Goal: Book appointment/travel/reservation

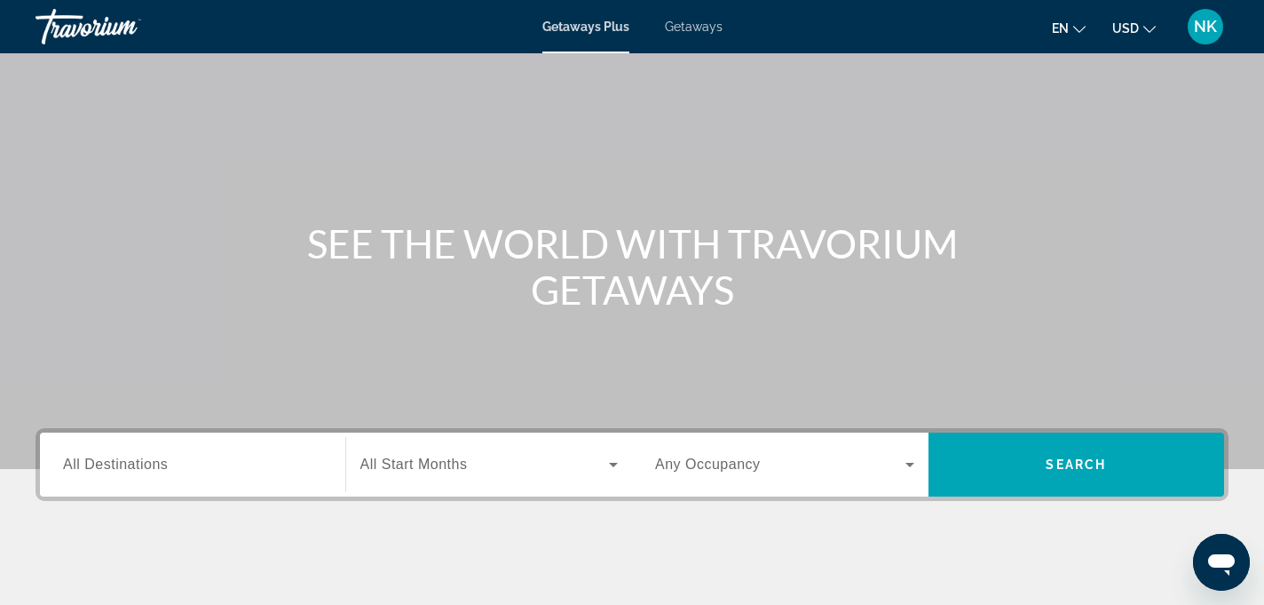
scroll to position [66, 0]
click at [694, 28] on span "Getaways" at bounding box center [694, 27] width 58 height 14
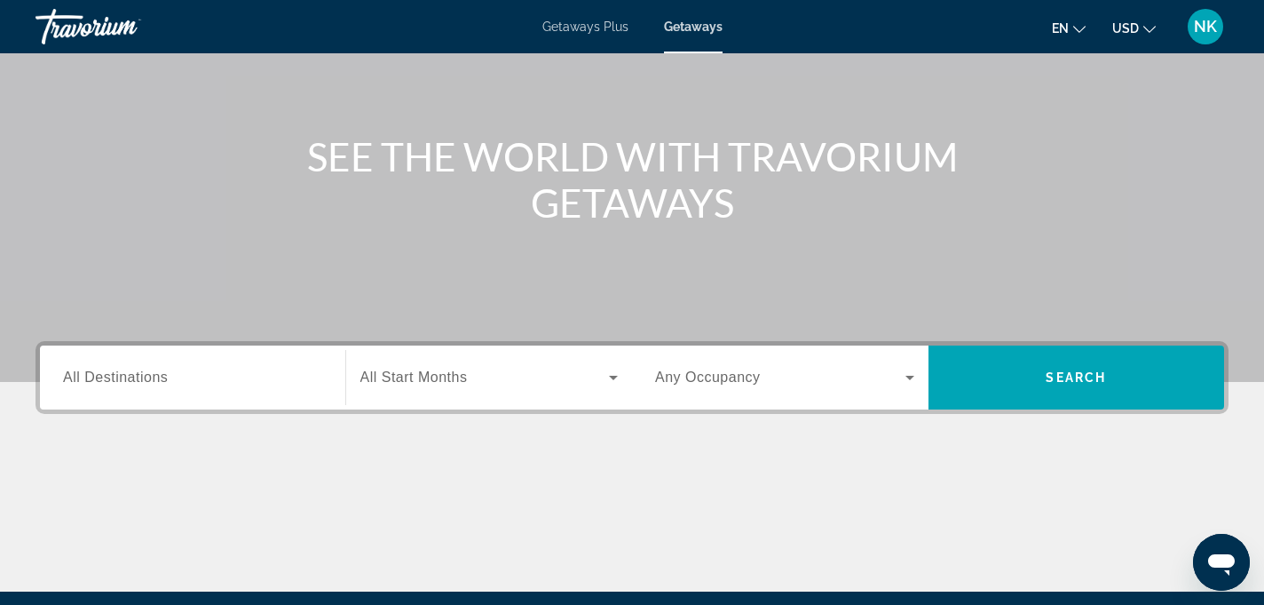
scroll to position [152, 0]
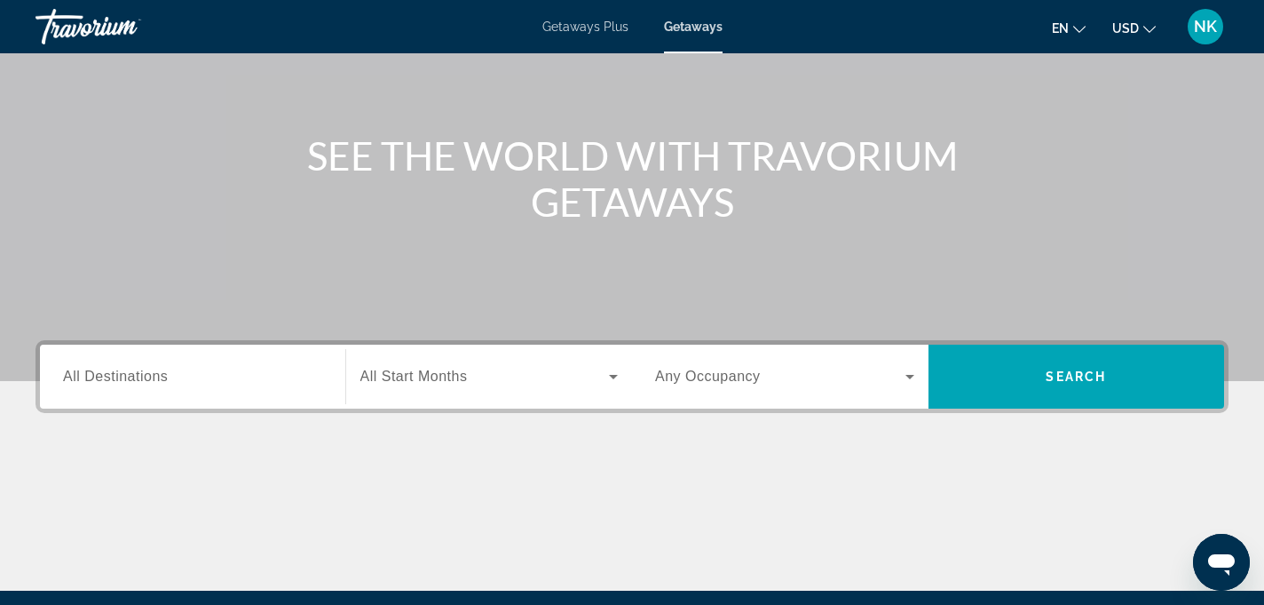
click at [164, 370] on span "All Destinations" at bounding box center [115, 375] width 105 height 15
click at [164, 370] on input "Destination All Destinations" at bounding box center [192, 377] width 259 height 21
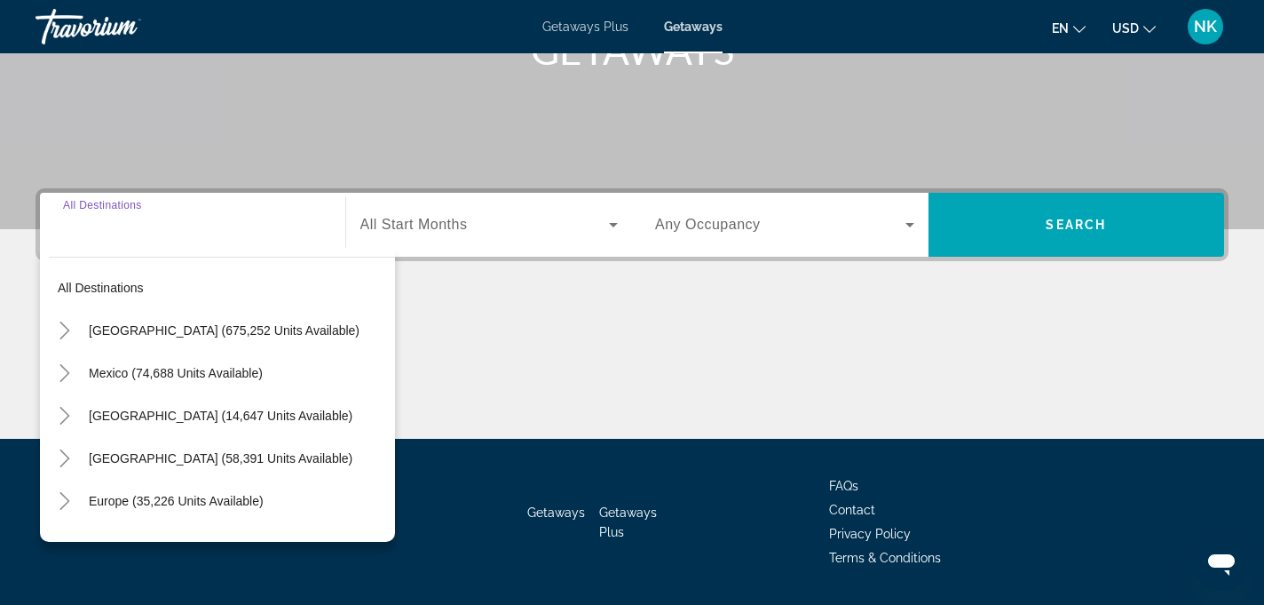
scroll to position [355, 0]
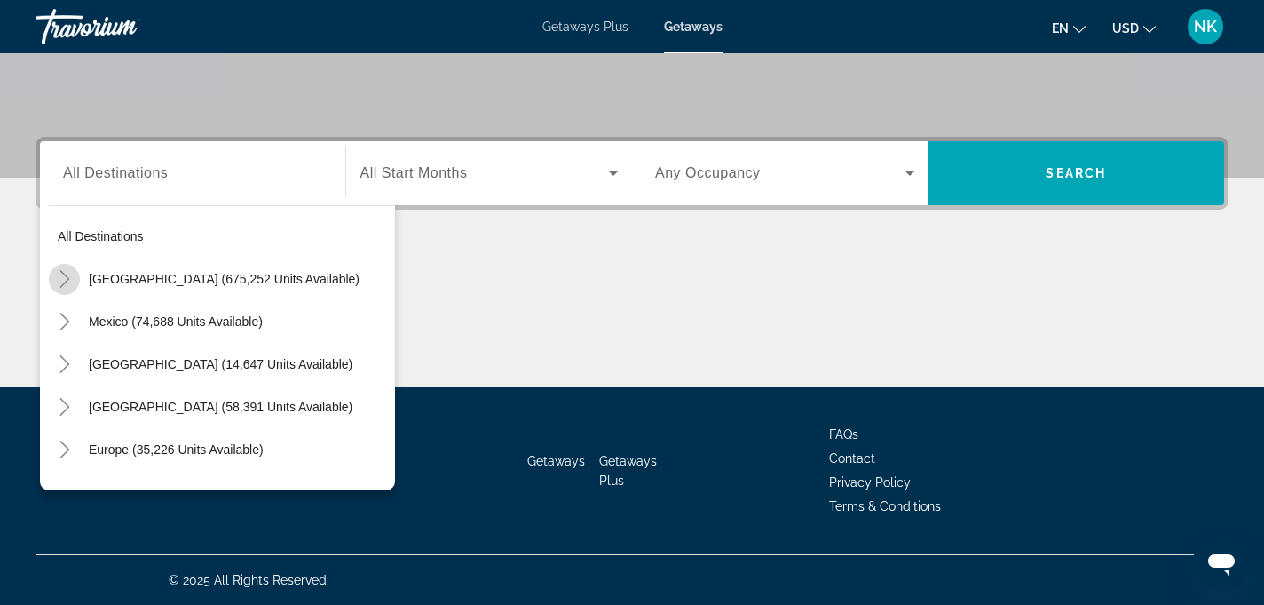
click at [60, 275] on icon "Toggle United States (675,252 units available)" at bounding box center [65, 279] width 18 height 18
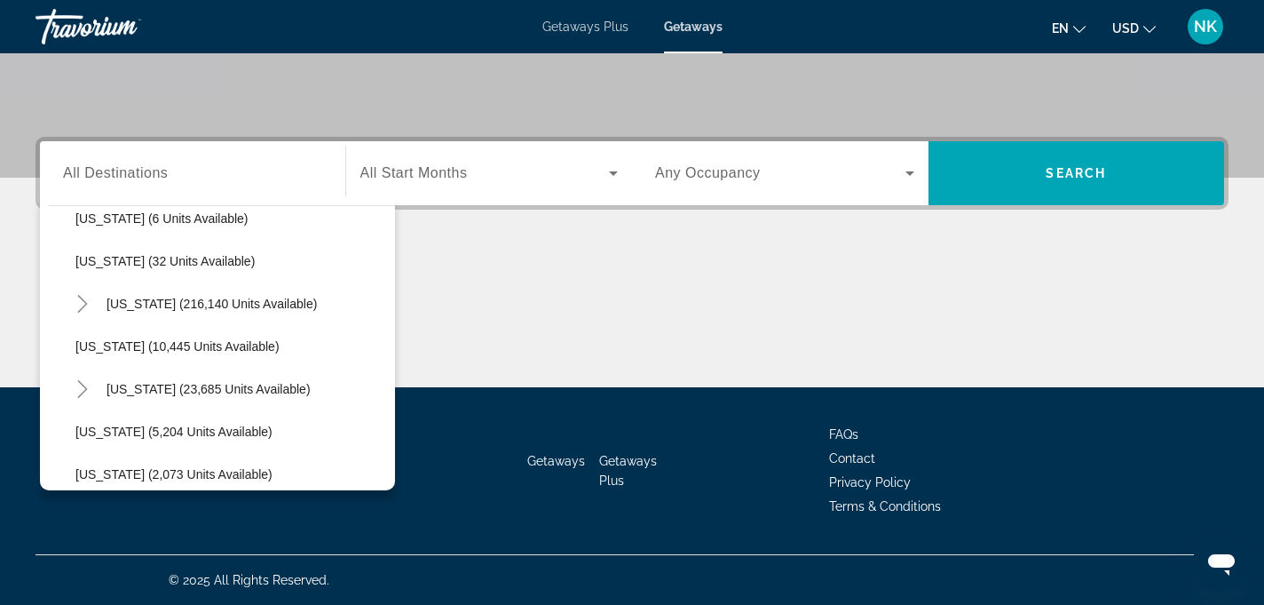
scroll to position [277, 0]
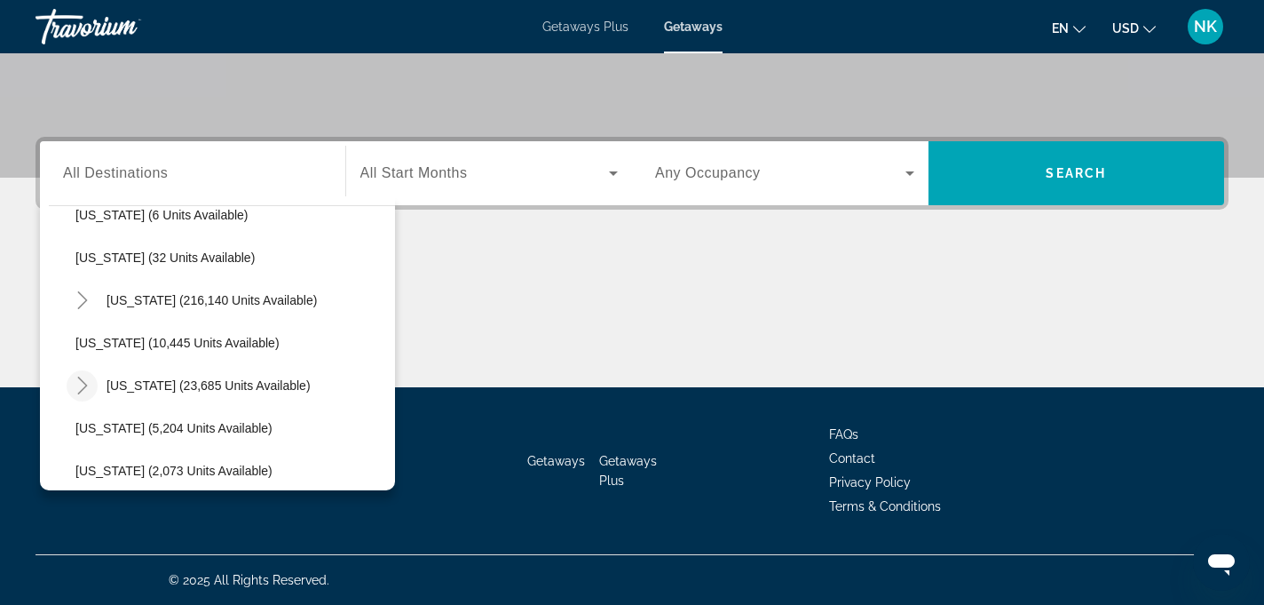
click at [77, 384] on icon "Toggle Hawaii (23,685 units available)" at bounding box center [83, 385] width 18 height 18
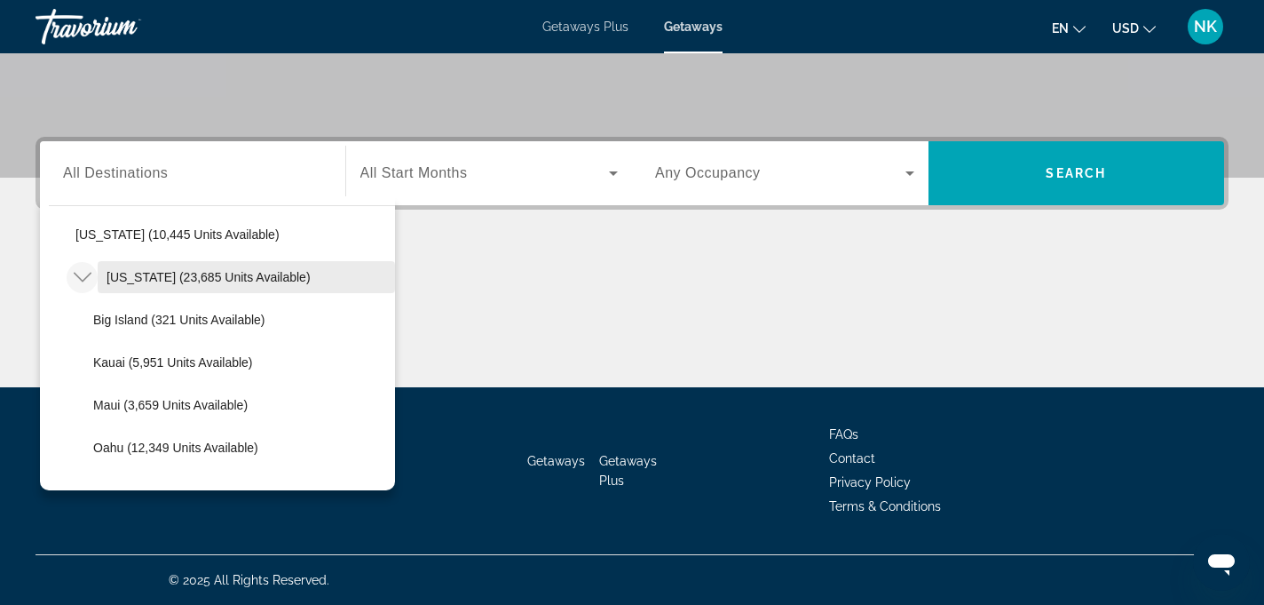
scroll to position [394, 0]
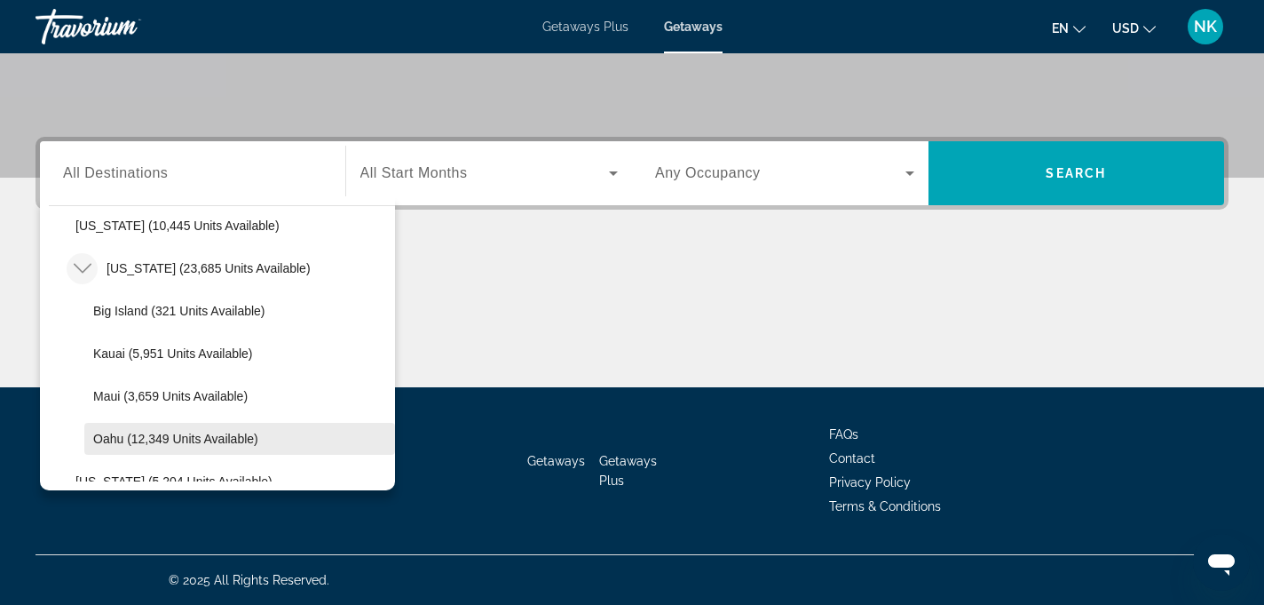
click at [130, 437] on span "Oahu (12,349 units available)" at bounding box center [175, 439] width 165 height 14
type input "**********"
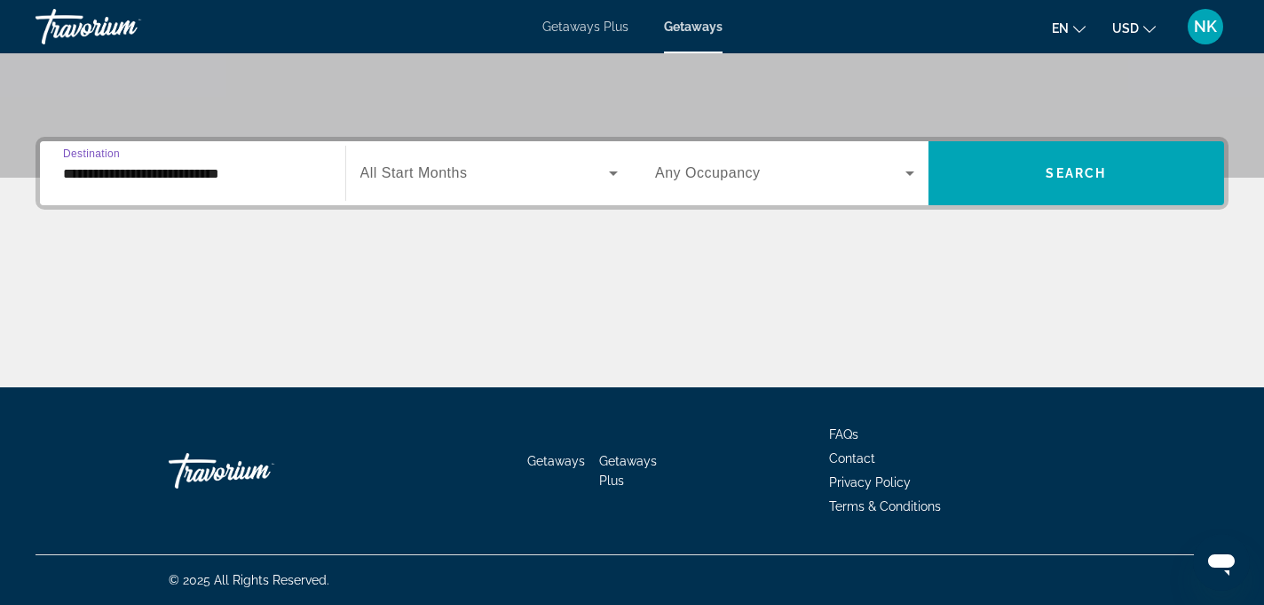
click at [82, 175] on input "**********" at bounding box center [192, 173] width 259 height 21
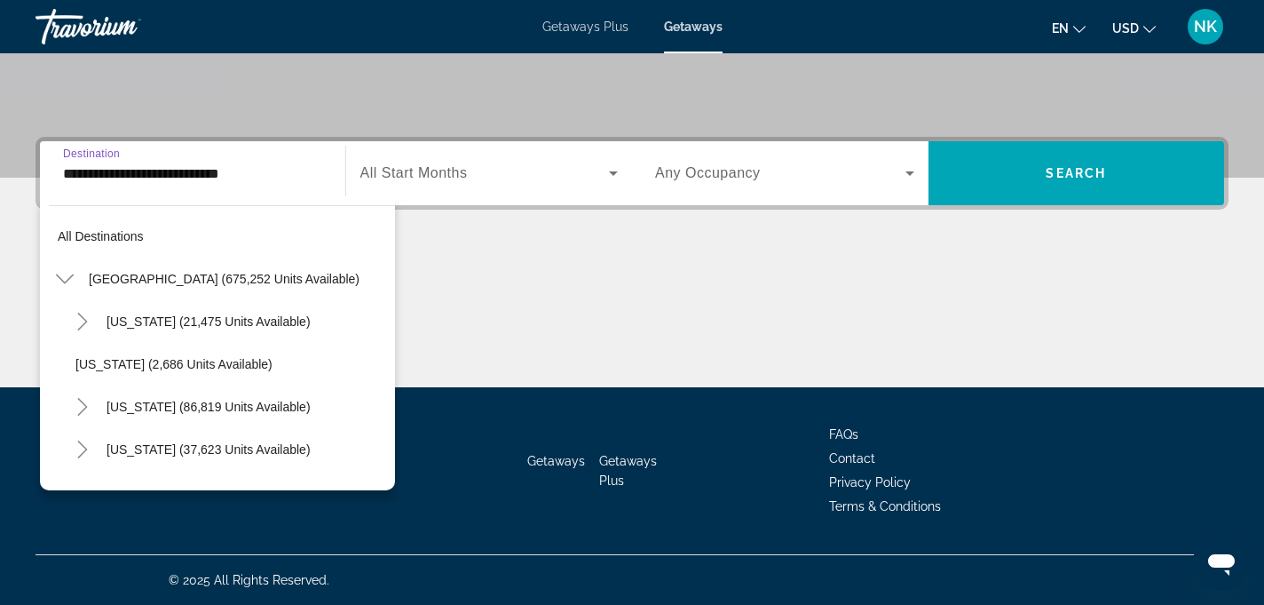
scroll to position [489, 0]
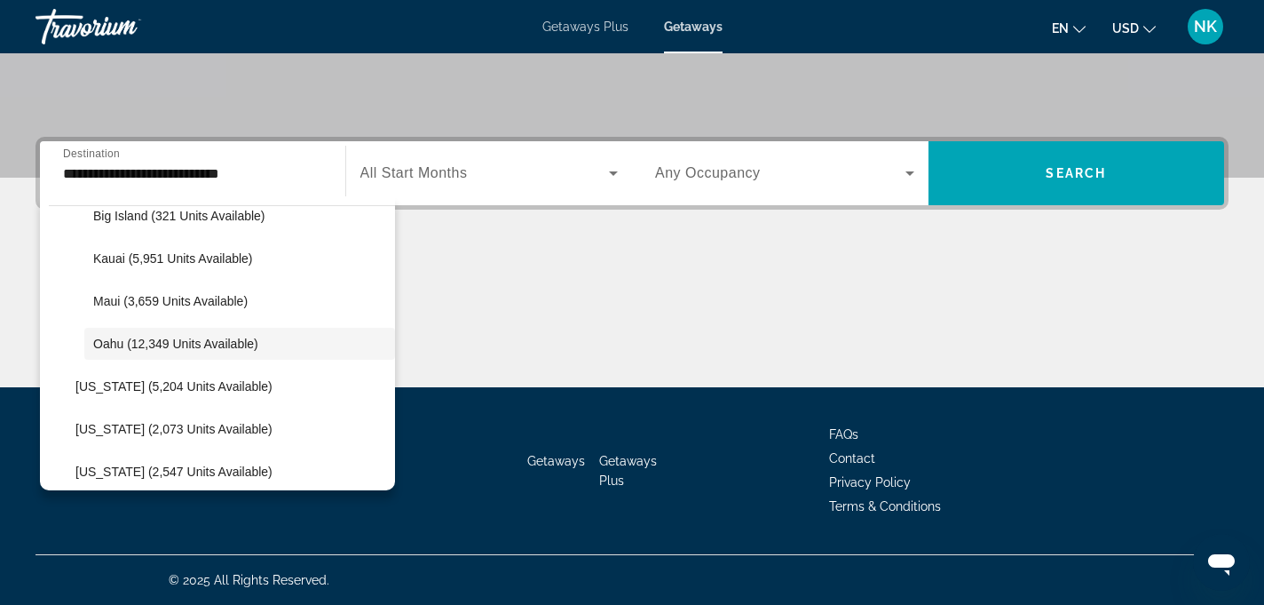
click at [413, 170] on span "All Start Months" at bounding box center [414, 172] width 107 height 15
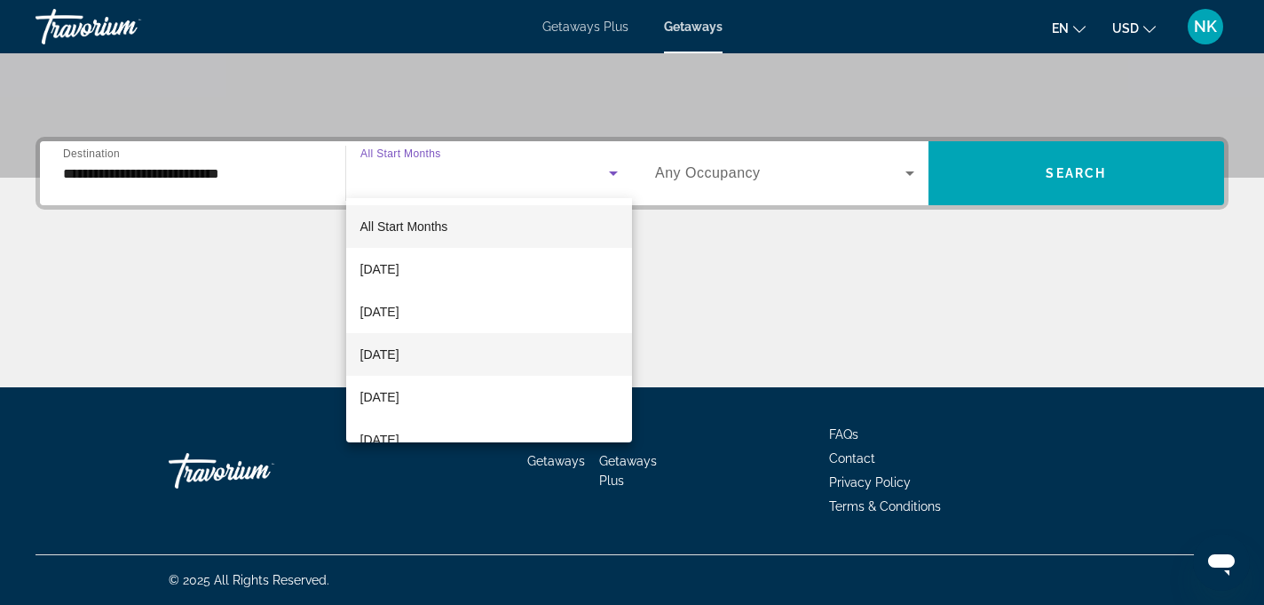
click at [400, 359] on span "[DATE]" at bounding box center [380, 354] width 39 height 21
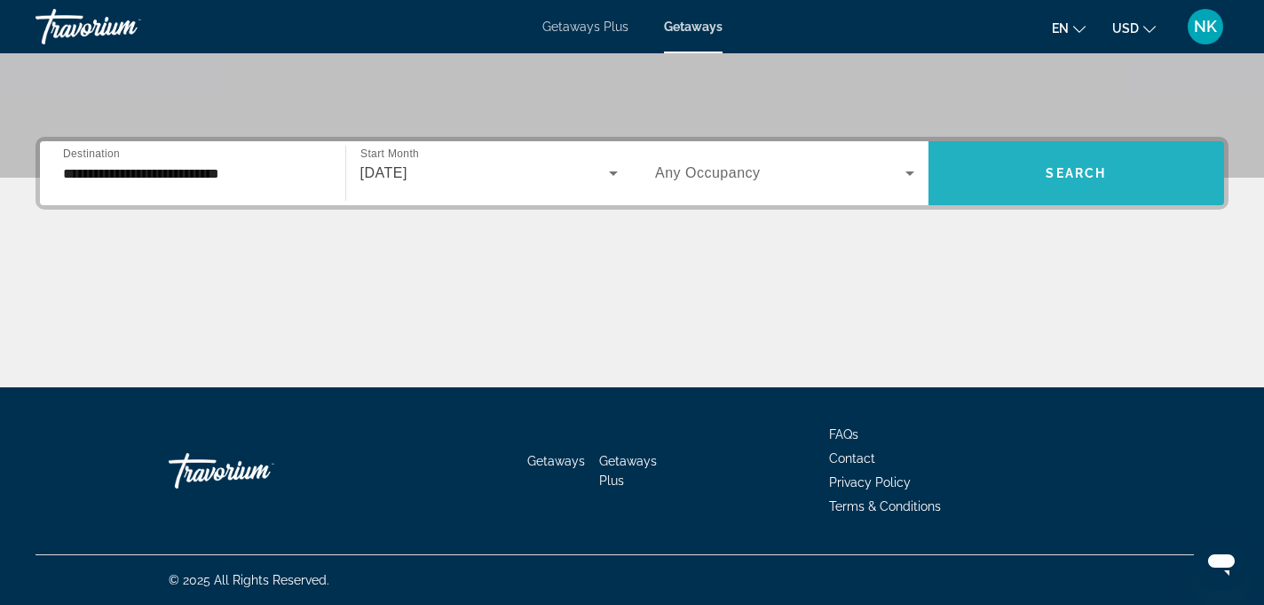
click at [1033, 175] on span "Search widget" at bounding box center [1077, 173] width 297 height 43
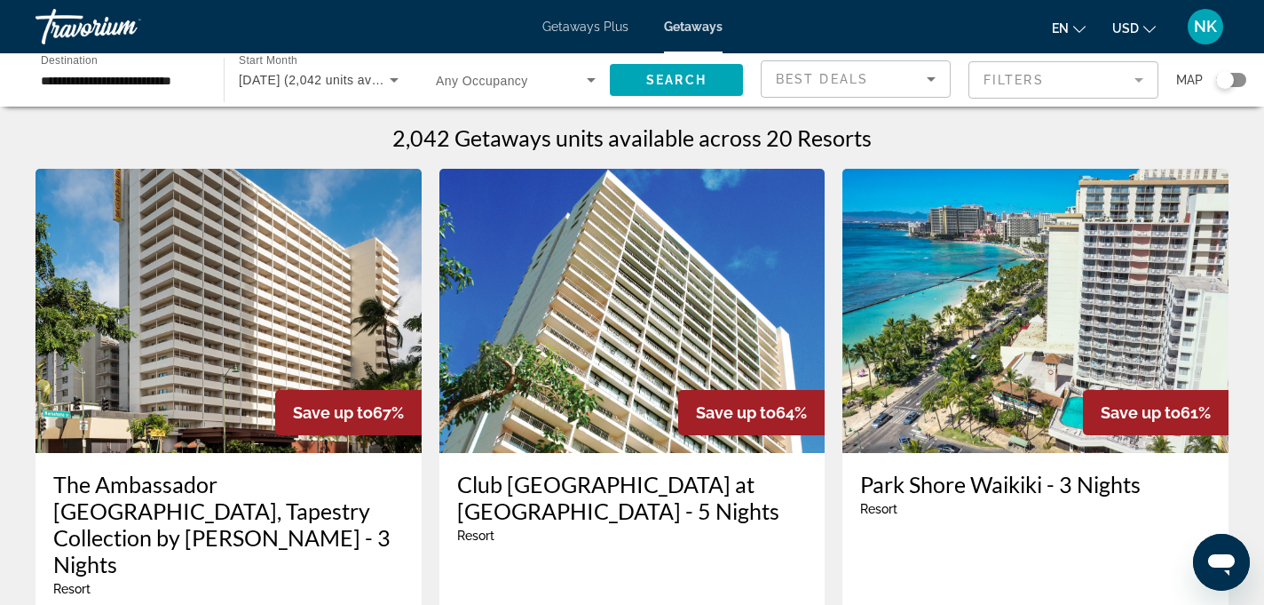
click at [1136, 71] on mat-form-field "Filters" at bounding box center [1064, 79] width 190 height 37
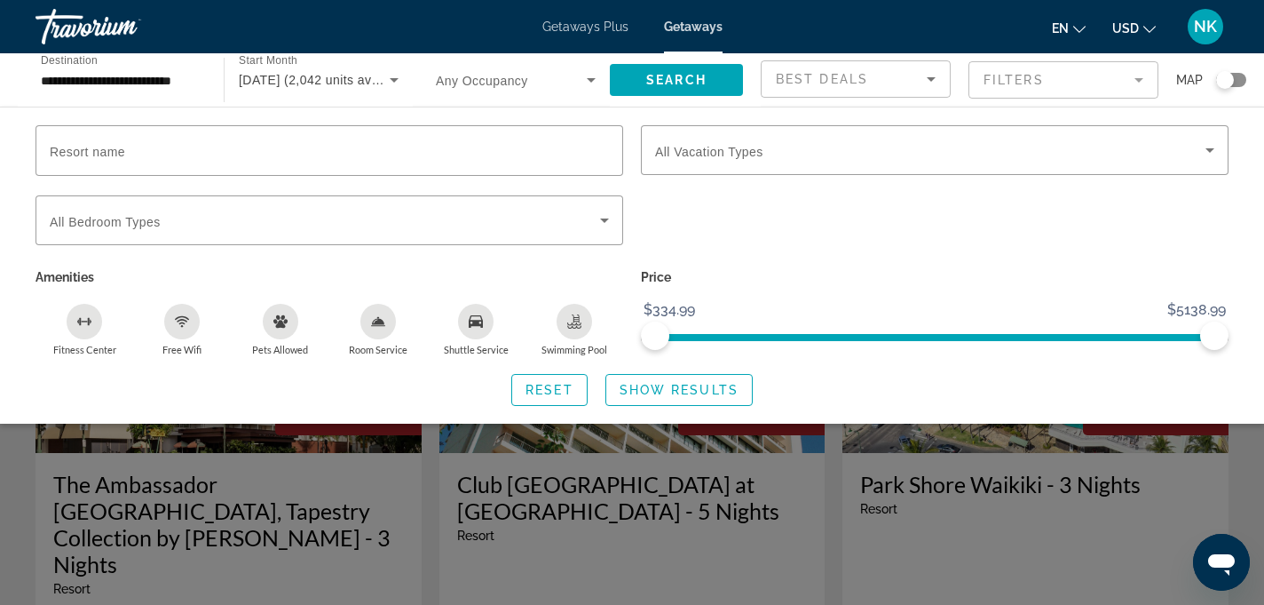
click at [852, 381] on div "Reset Show Results" at bounding box center [632, 390] width 1193 height 32
click at [837, 453] on div "Search widget" at bounding box center [632, 435] width 1264 height 338
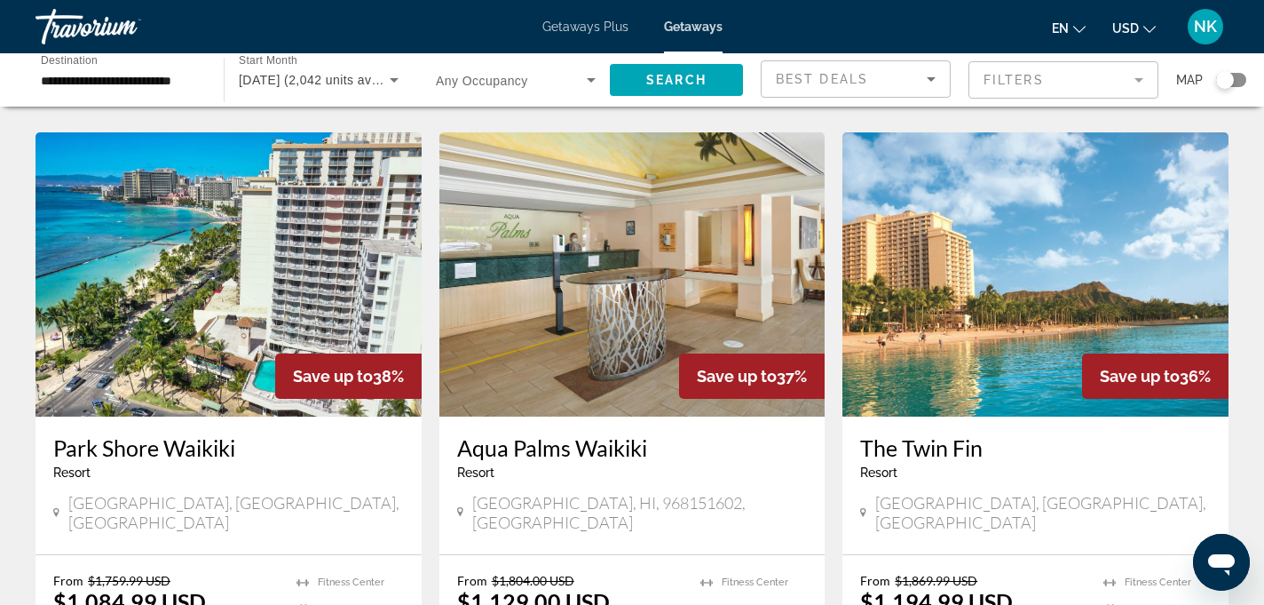
scroll to position [2102, 0]
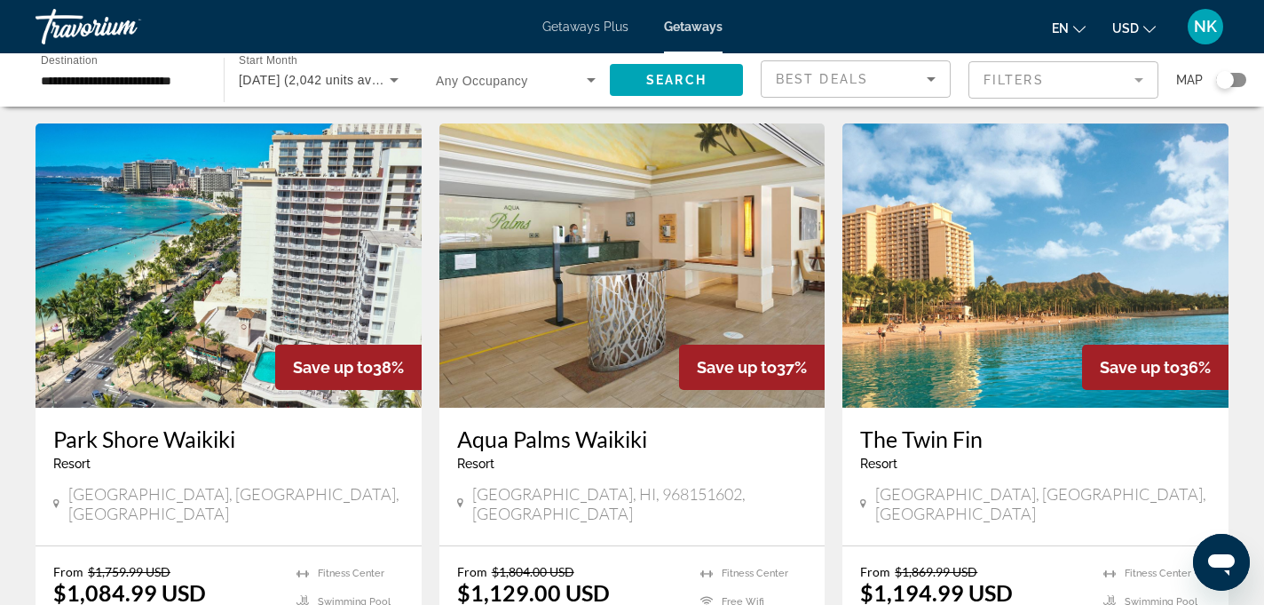
click at [988, 244] on img "Main content" at bounding box center [1036, 265] width 386 height 284
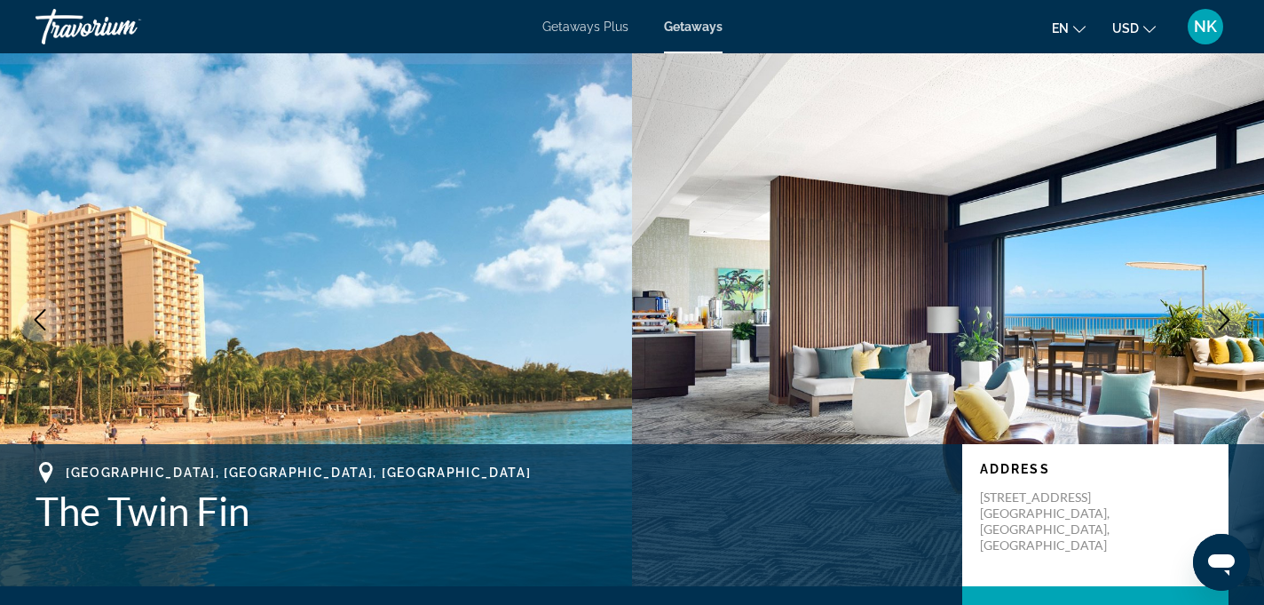
click at [469, 265] on img "Main content" at bounding box center [316, 319] width 632 height 533
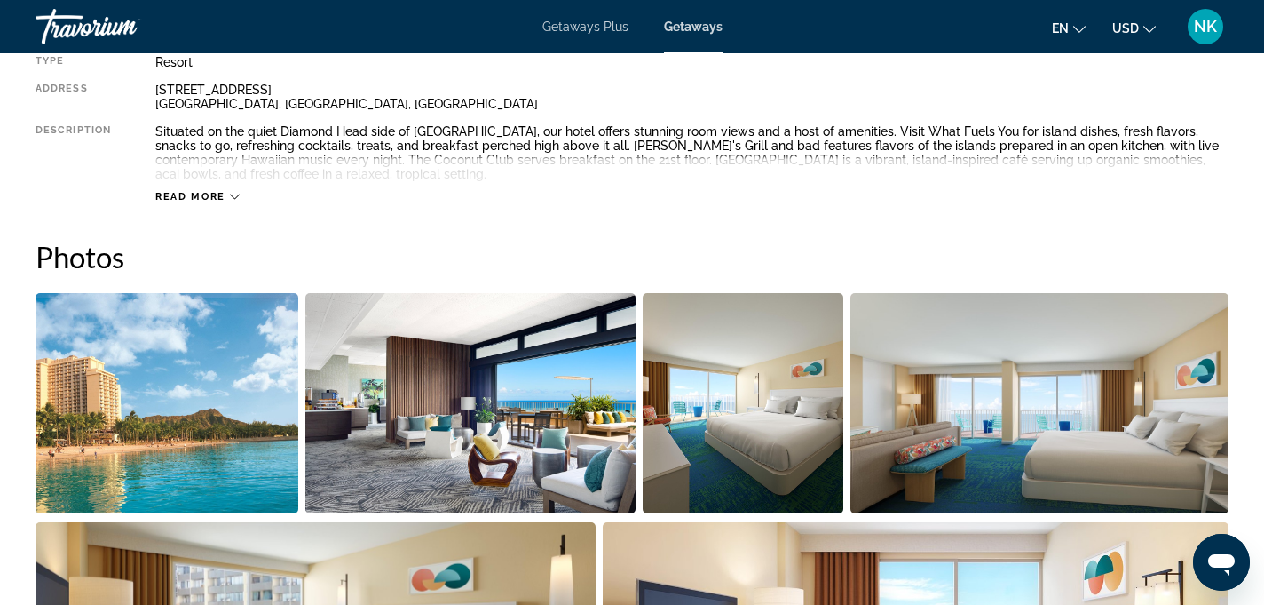
scroll to position [692, 0]
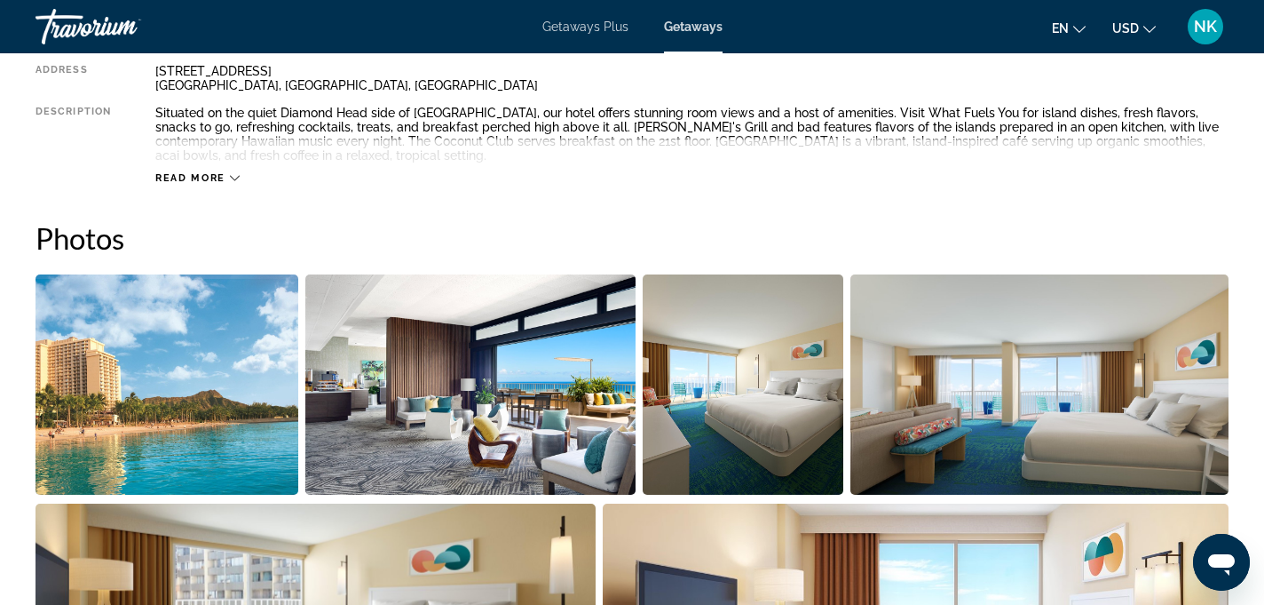
click at [239, 351] on img "Open full-screen image slider" at bounding box center [167, 384] width 263 height 220
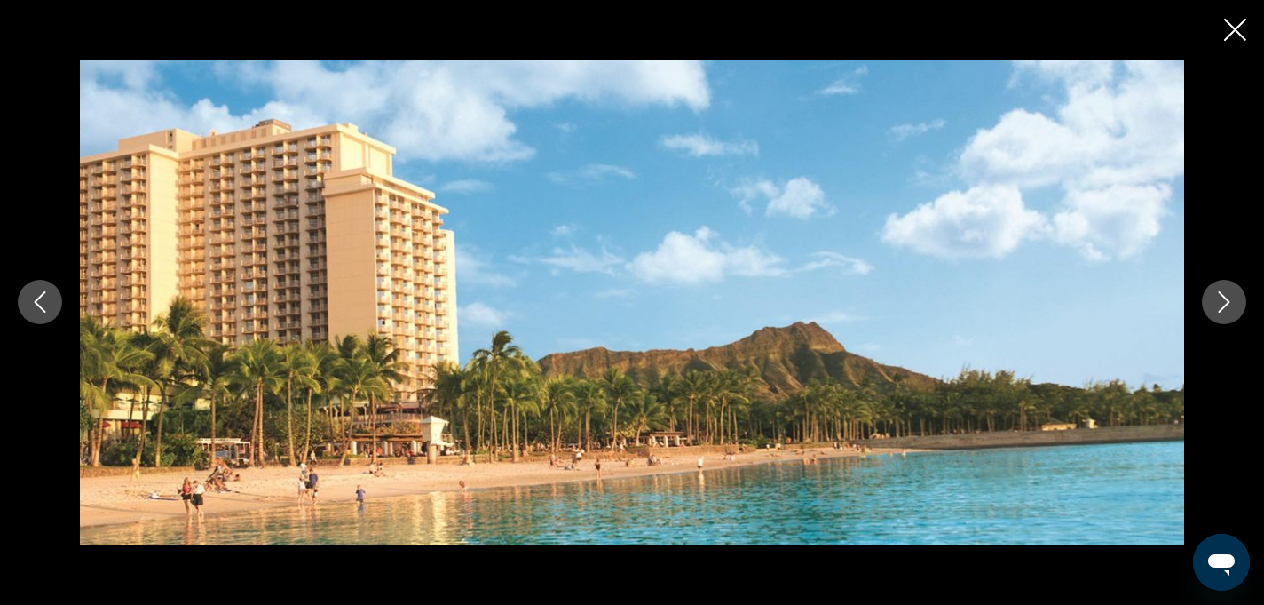
click at [1221, 293] on icon "Next image" at bounding box center [1225, 302] width 12 height 21
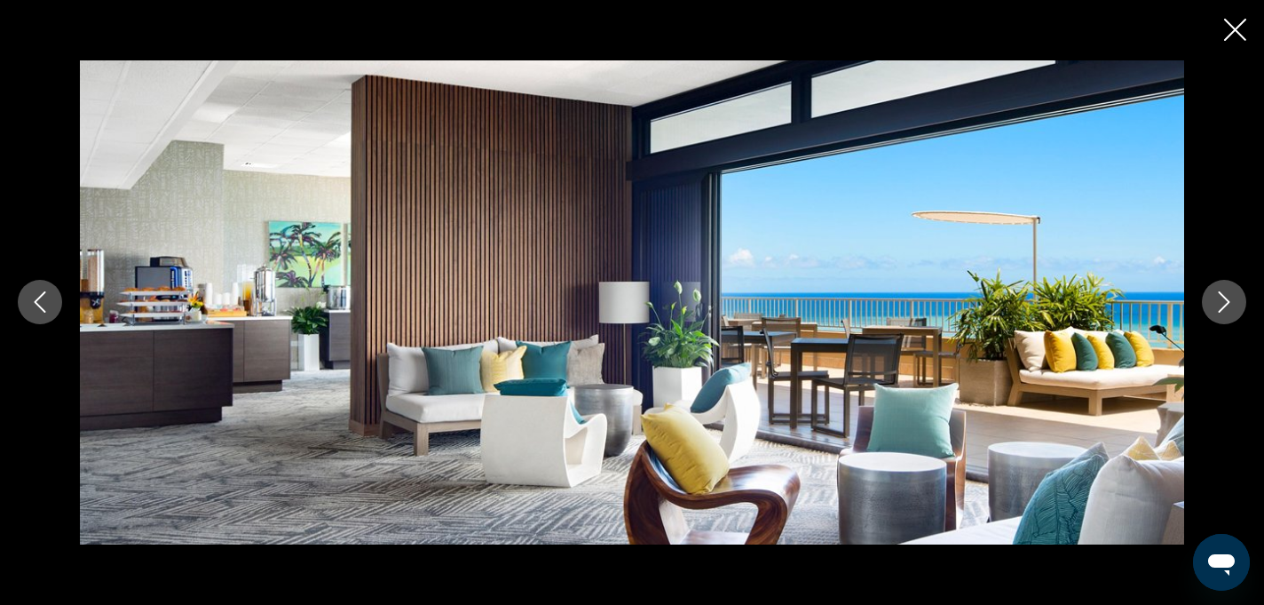
click at [1221, 294] on icon "Next image" at bounding box center [1225, 302] width 12 height 21
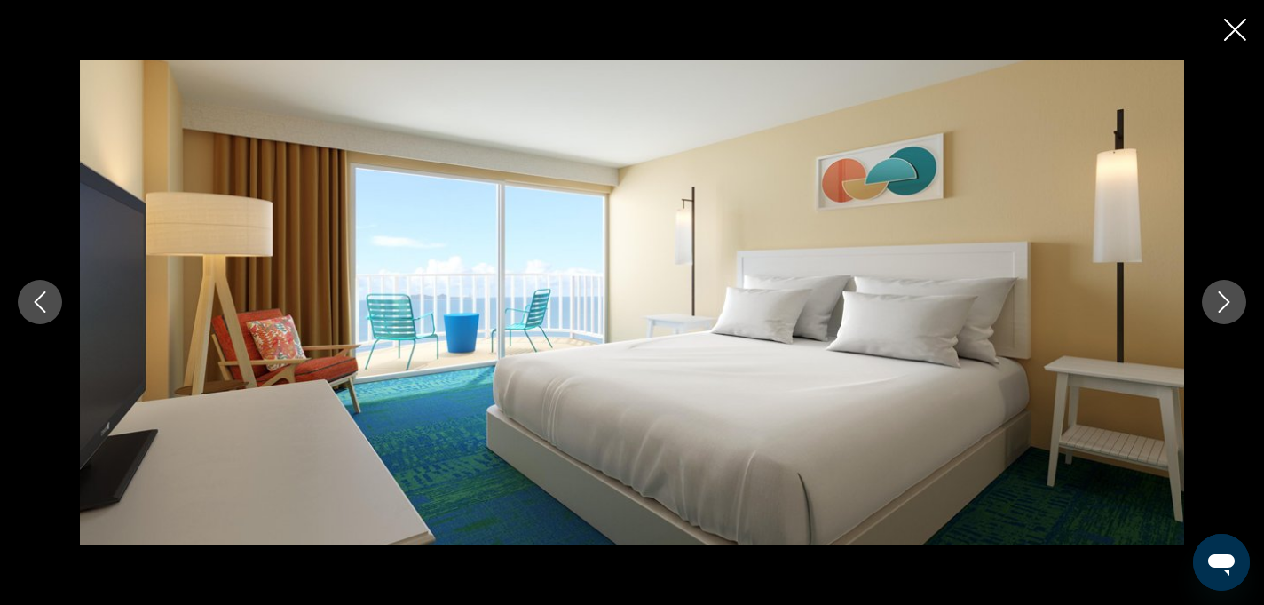
click at [1223, 294] on icon "Next image" at bounding box center [1224, 301] width 21 height 21
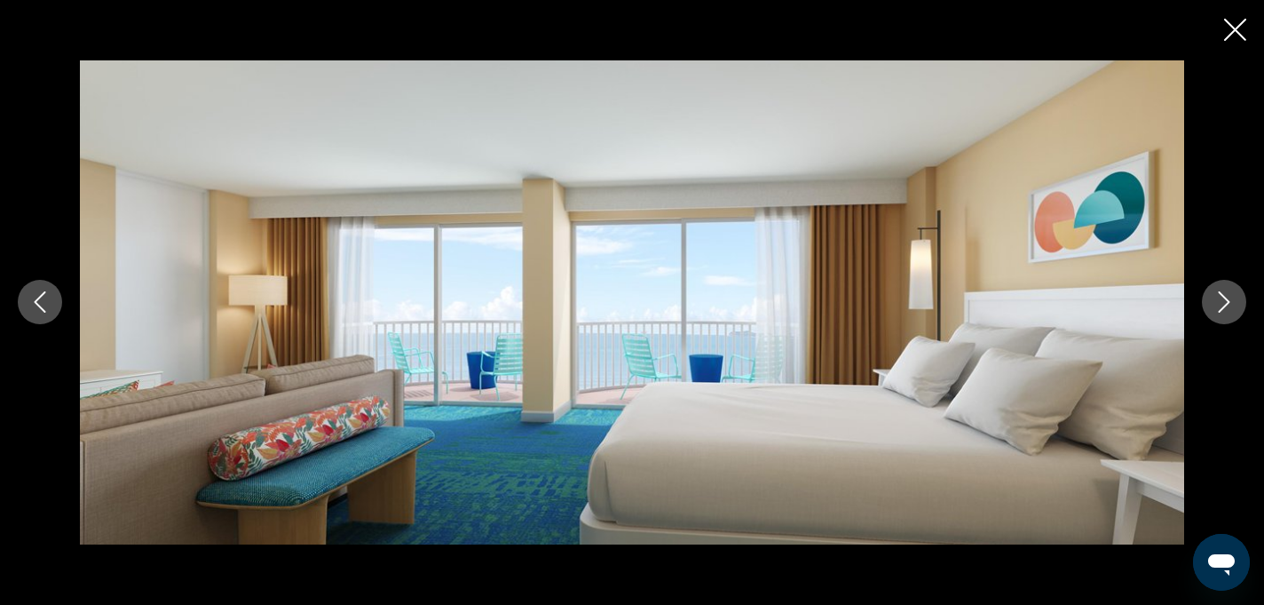
click at [1223, 294] on icon "Next image" at bounding box center [1224, 301] width 21 height 21
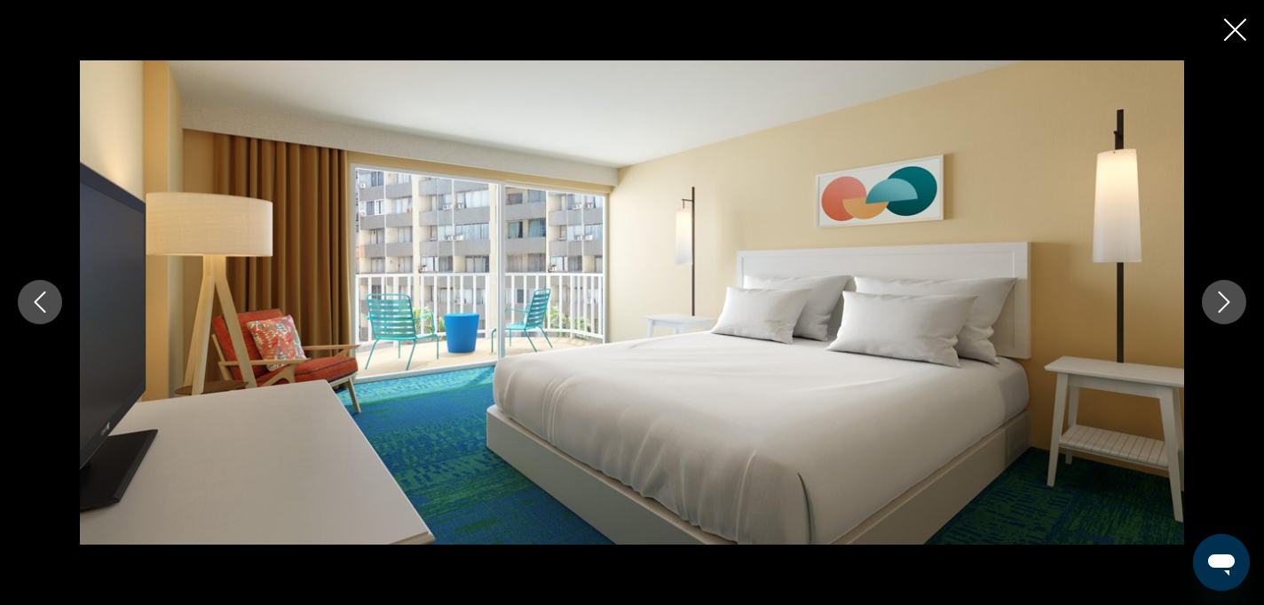
click at [1223, 294] on icon "Next image" at bounding box center [1224, 301] width 21 height 21
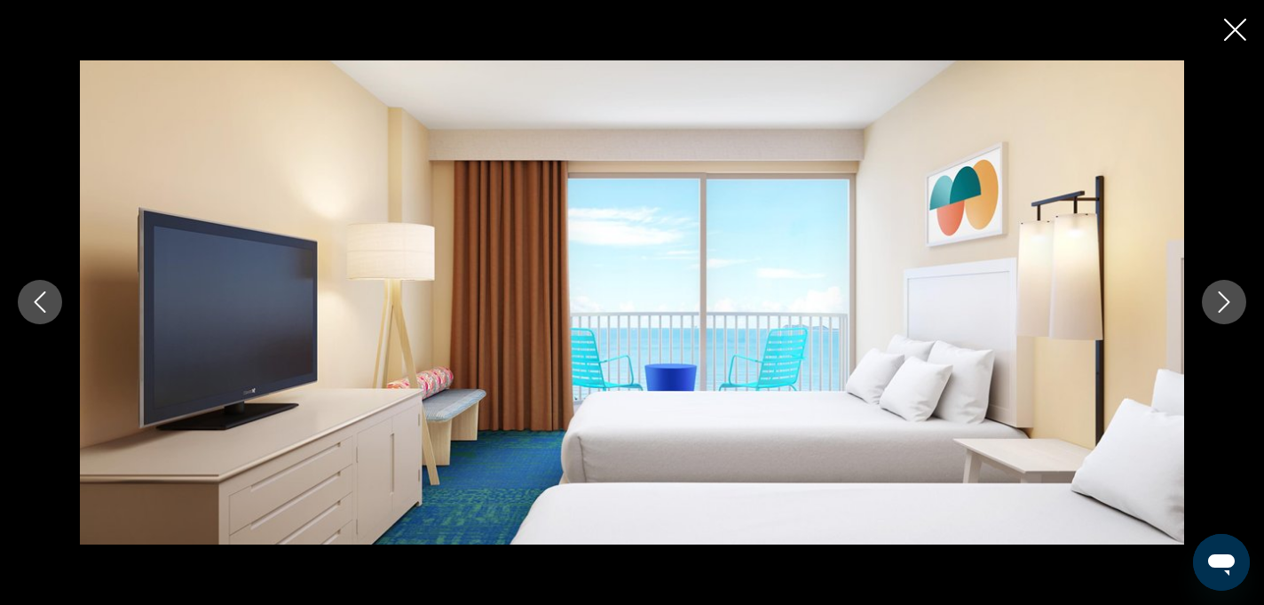
click at [1223, 294] on icon "Next image" at bounding box center [1224, 301] width 21 height 21
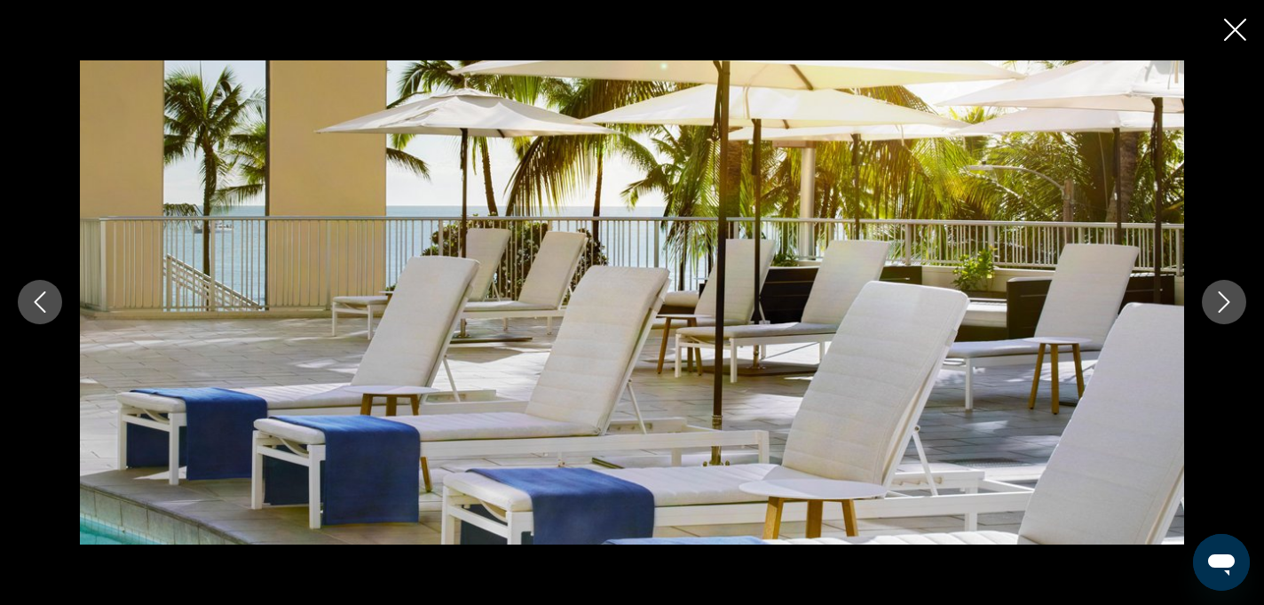
click at [1224, 295] on icon "Next image" at bounding box center [1224, 301] width 21 height 21
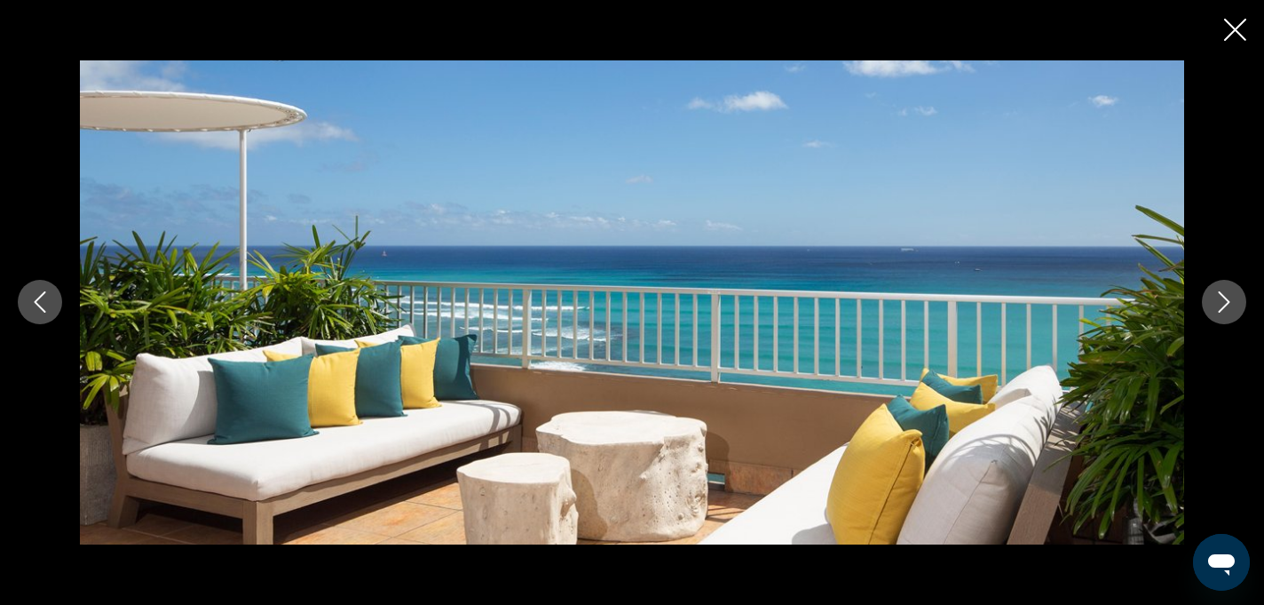
click at [1232, 28] on icon "Close slideshow" at bounding box center [1235, 30] width 22 height 22
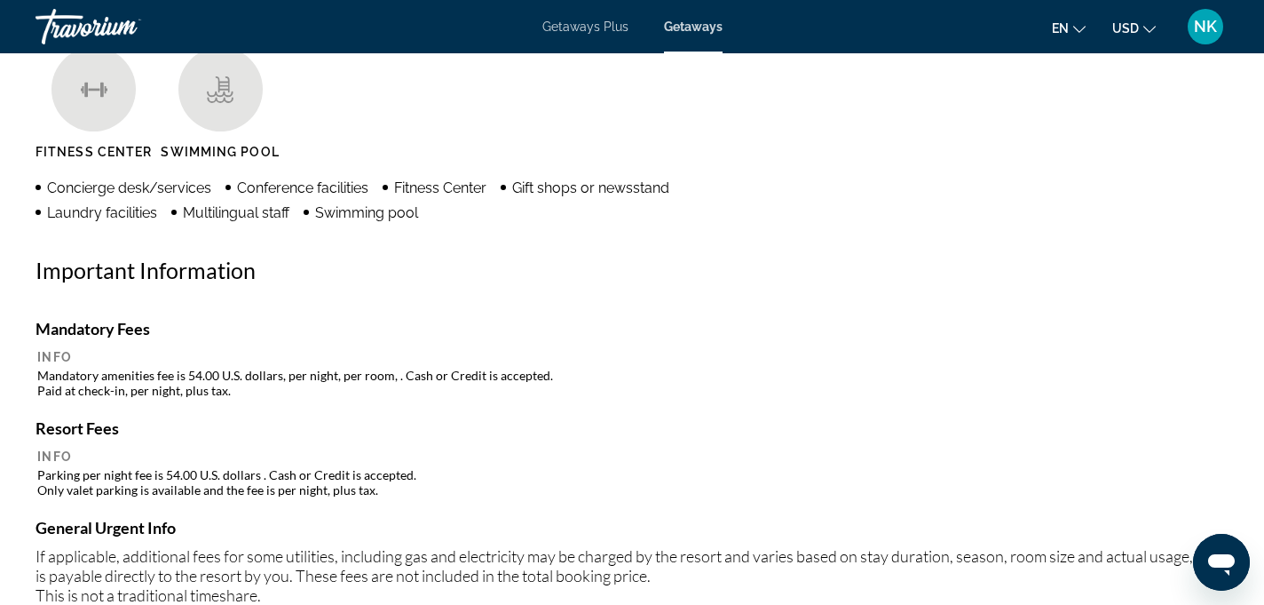
scroll to position [1487, 0]
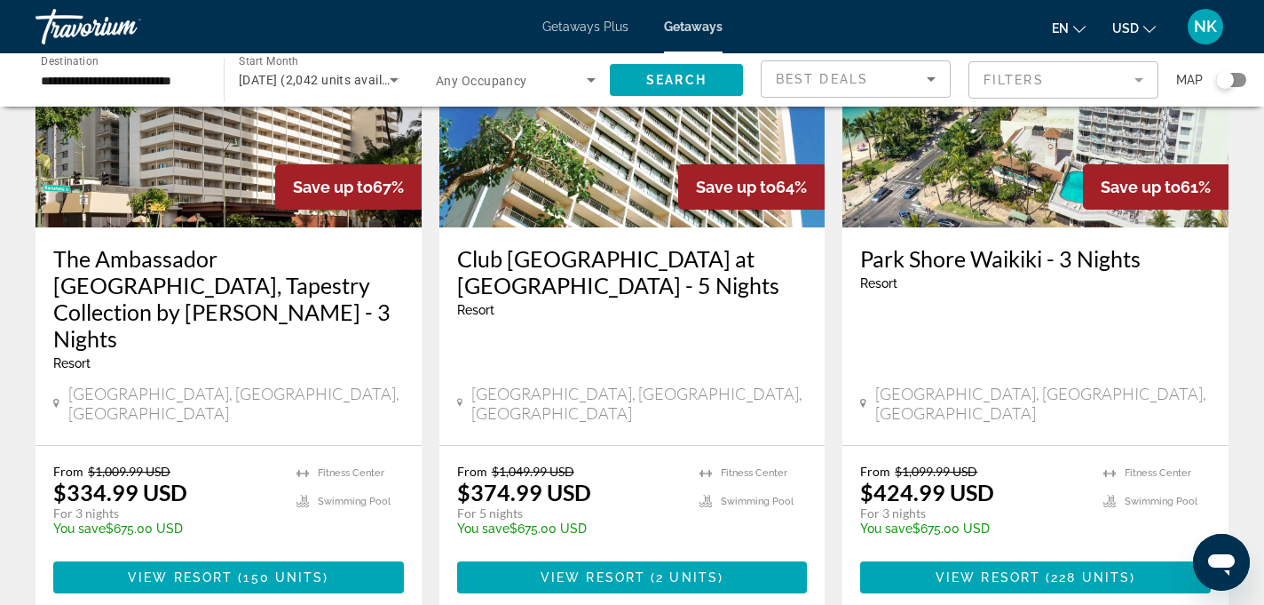
scroll to position [225, 0]
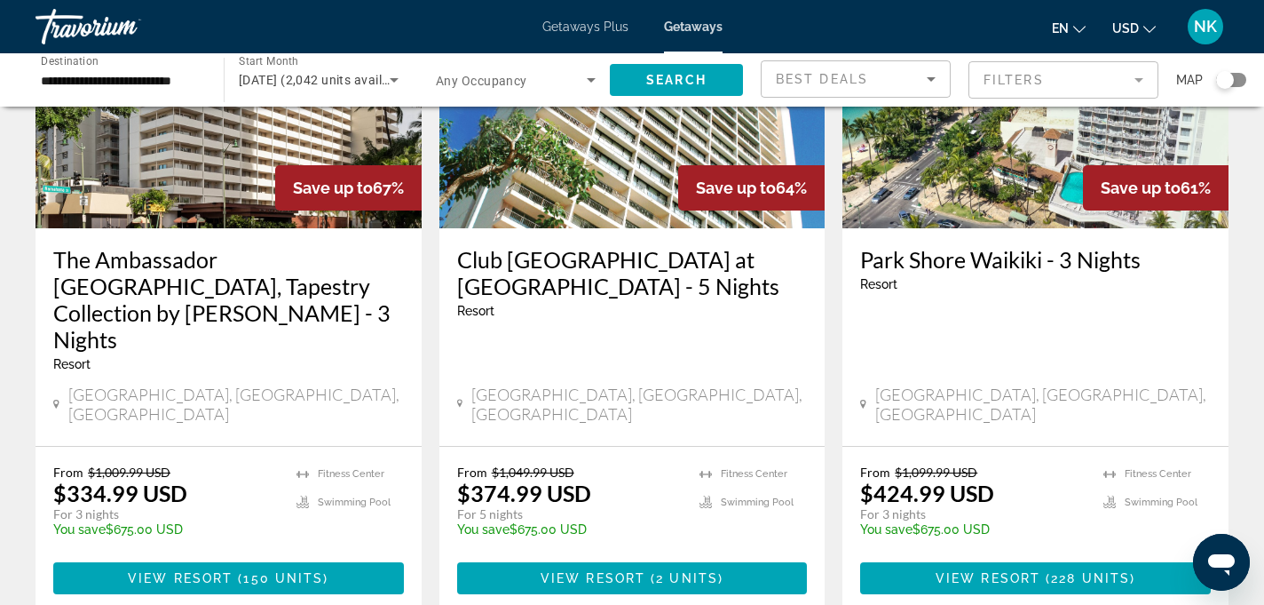
click at [1139, 78] on mat-form-field "Filters" at bounding box center [1064, 79] width 190 height 37
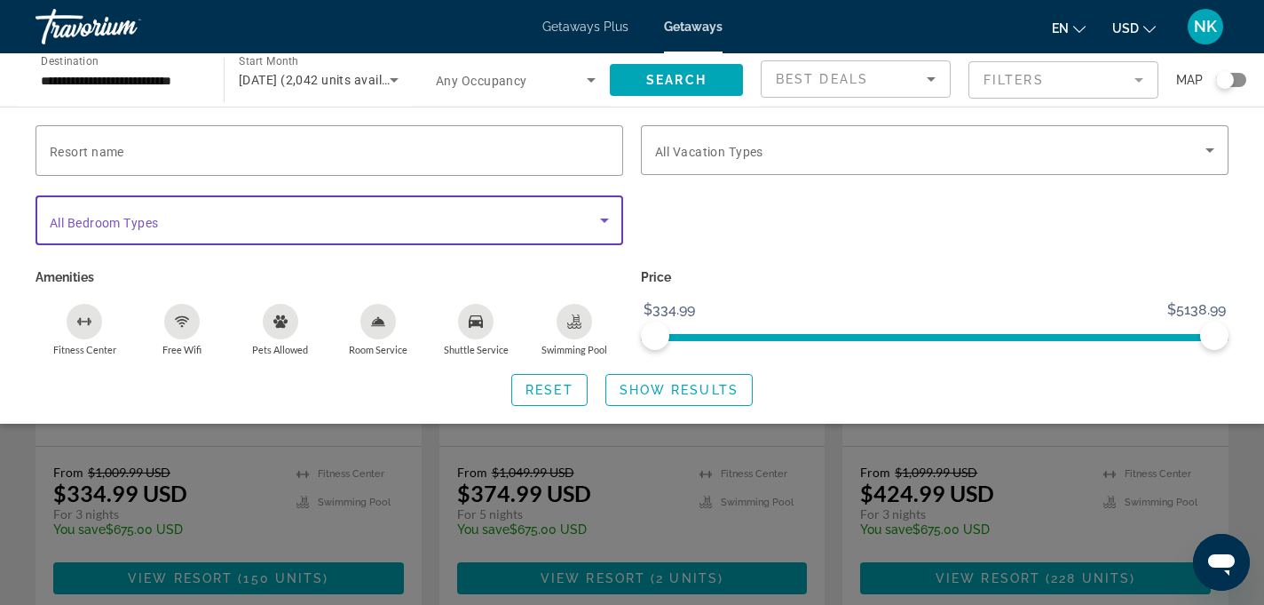
click at [597, 216] on icon "Search widget" at bounding box center [604, 220] width 21 height 21
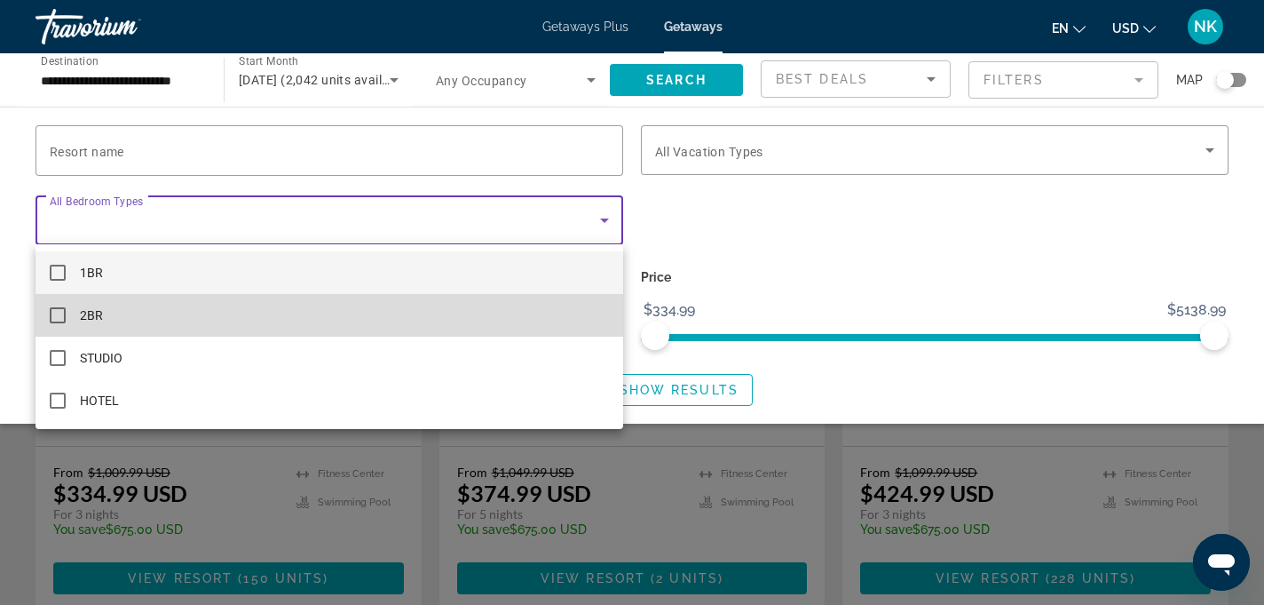
click at [57, 313] on mat-pseudo-checkbox at bounding box center [58, 315] width 16 height 16
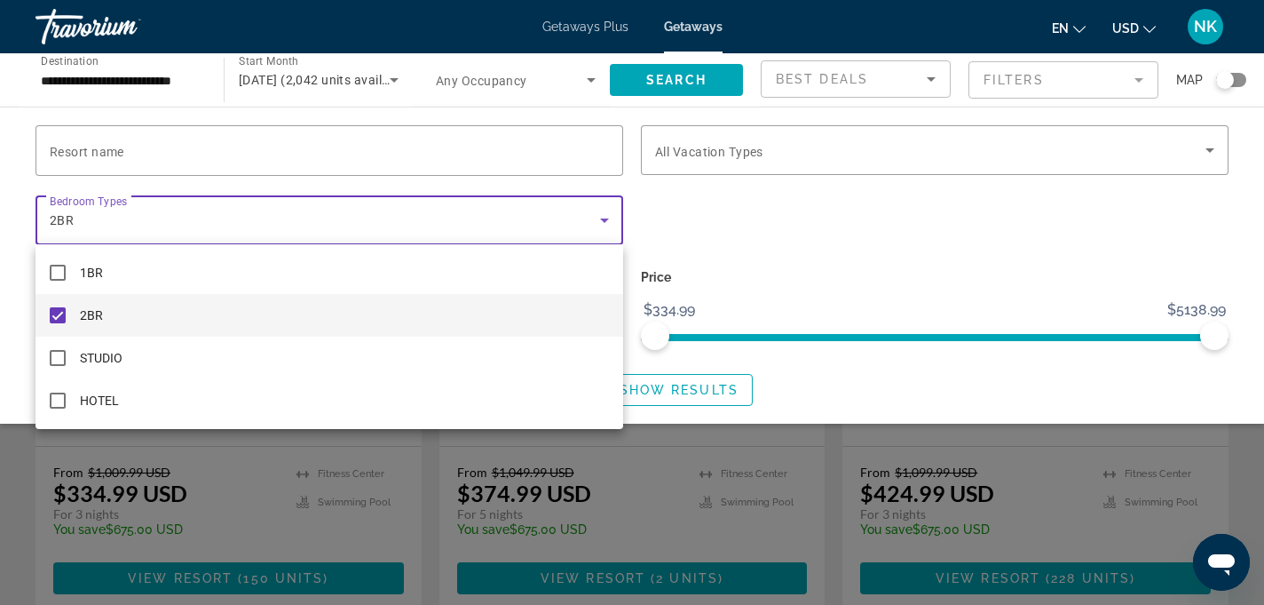
click at [836, 189] on div at bounding box center [632, 302] width 1264 height 605
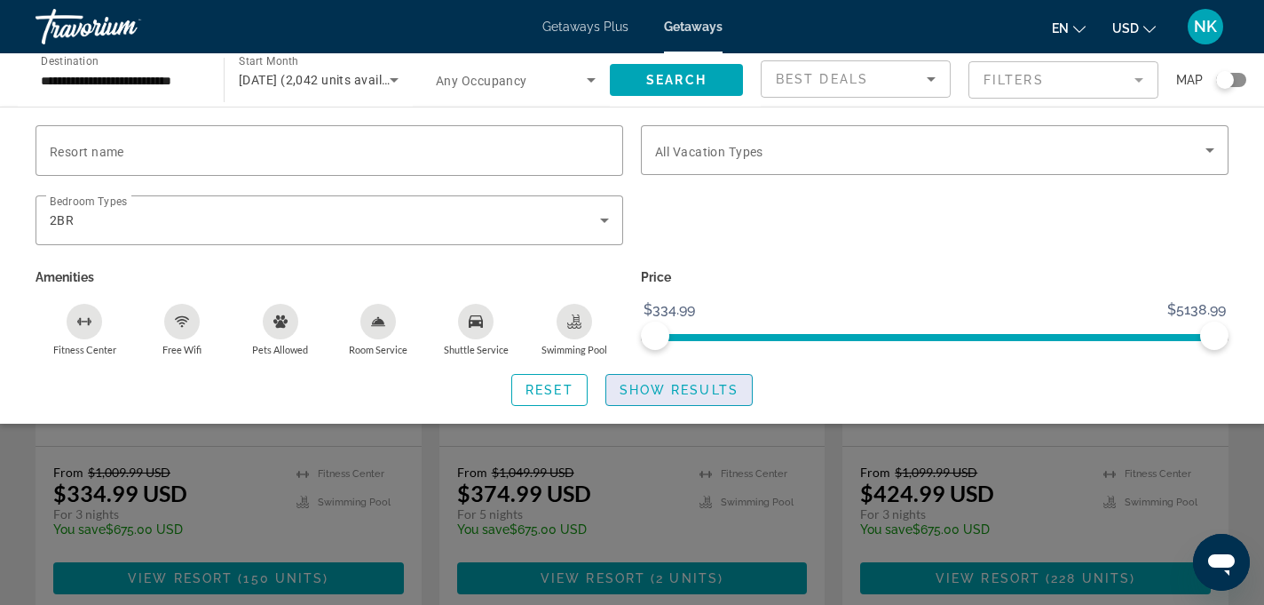
click at [695, 376] on span "Search widget" at bounding box center [679, 389] width 146 height 43
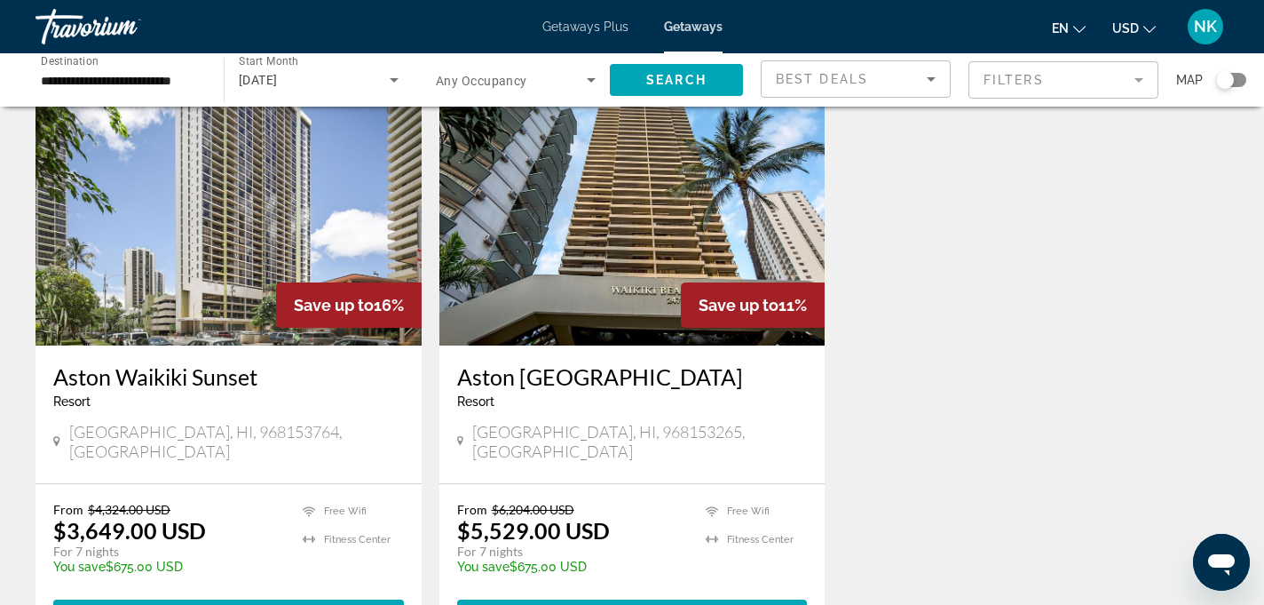
scroll to position [104, 0]
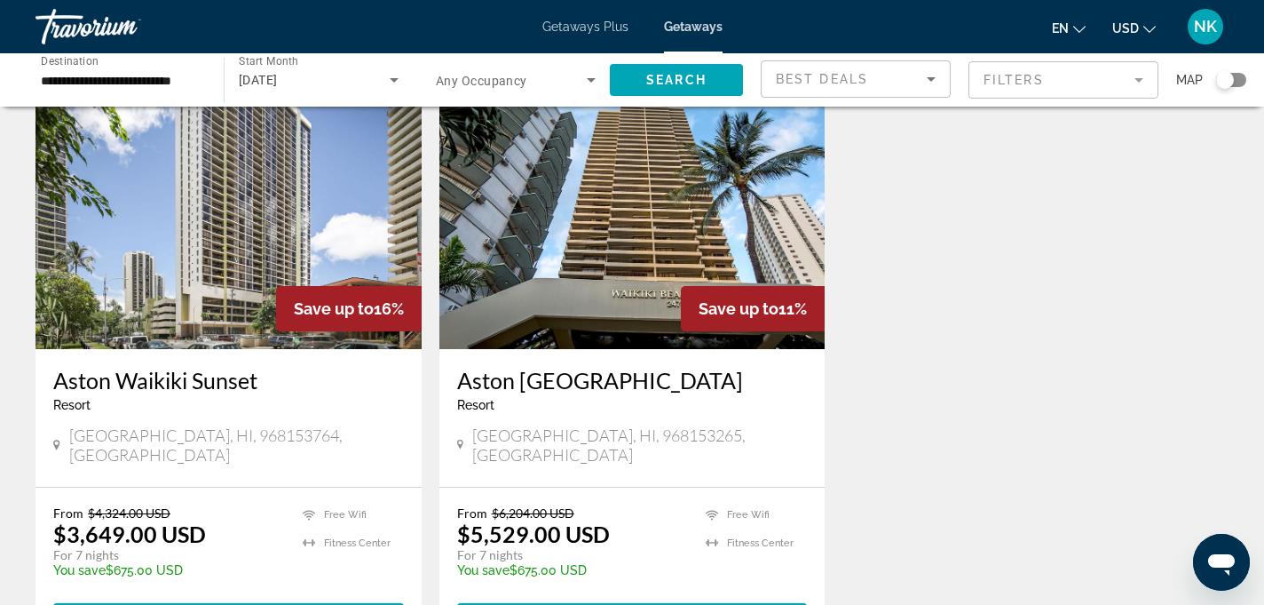
click at [170, 287] on img "Main content" at bounding box center [229, 207] width 386 height 284
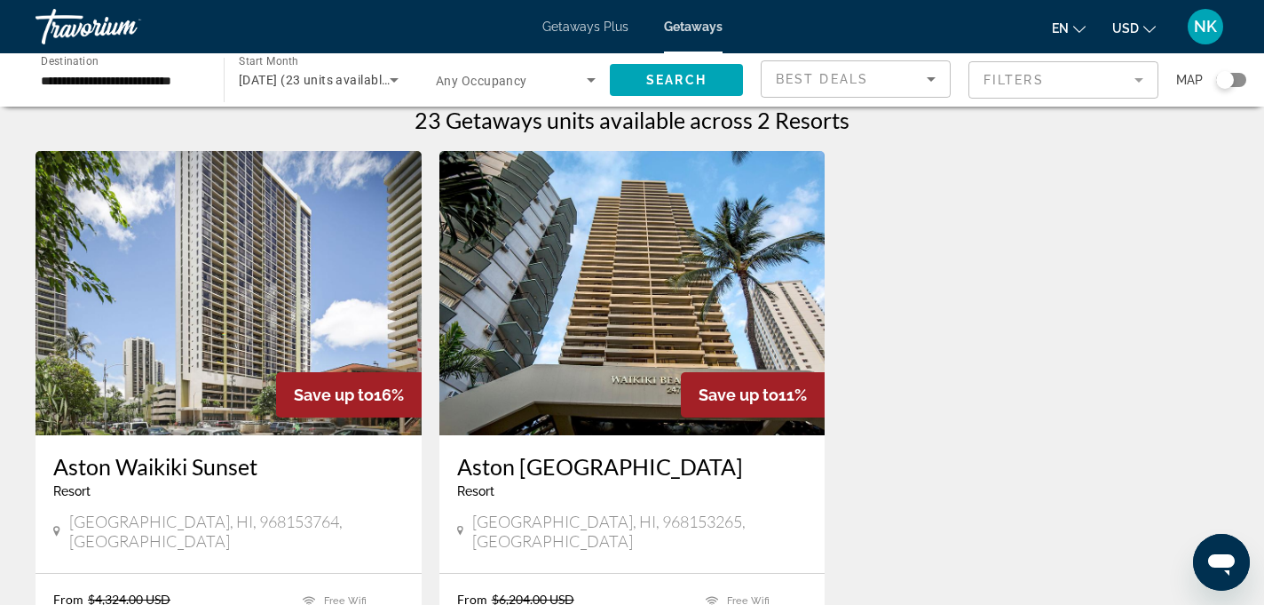
scroll to position [19, 0]
